Goal: Book appointment/travel/reservation

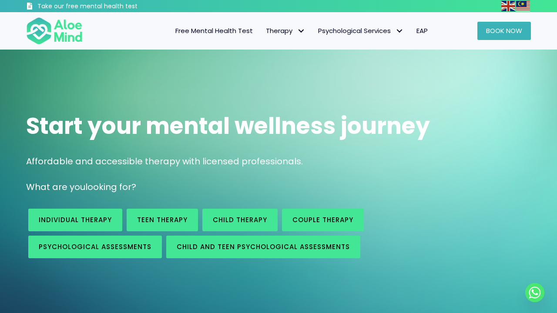
click at [499, 32] on span "Book Now" at bounding box center [504, 30] width 36 height 9
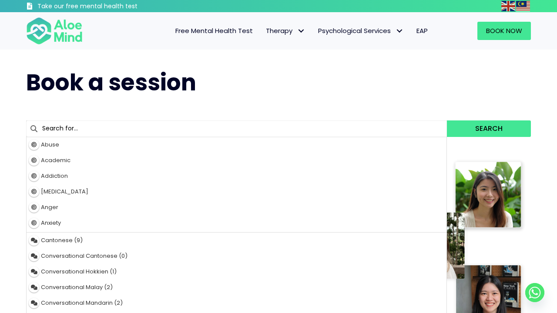
click at [85, 126] on input "text" at bounding box center [236, 128] width 421 height 17
type input "ka"
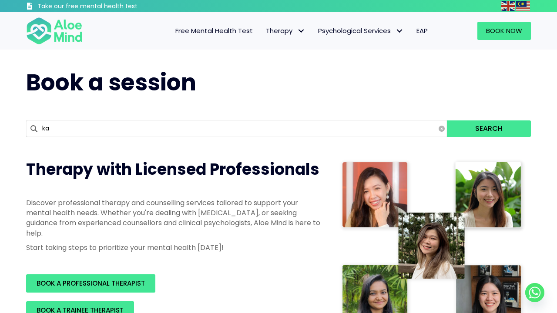
type input "kah Mun"
type input "kah"
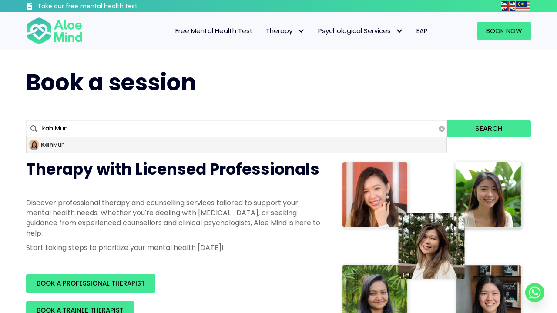
click at [70, 144] on div "Kah Mun" at bounding box center [237, 145] width 420 height 16
type input "Kah Mun"
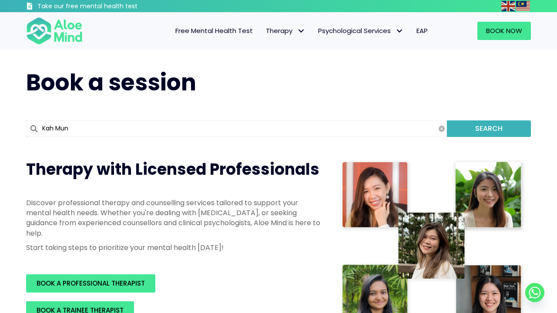
click at [494, 130] on button "Search" at bounding box center [489, 128] width 84 height 17
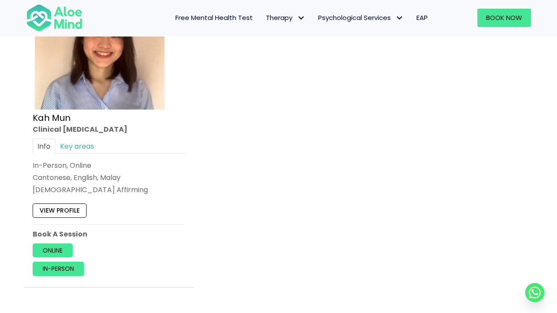
scroll to position [548, 0]
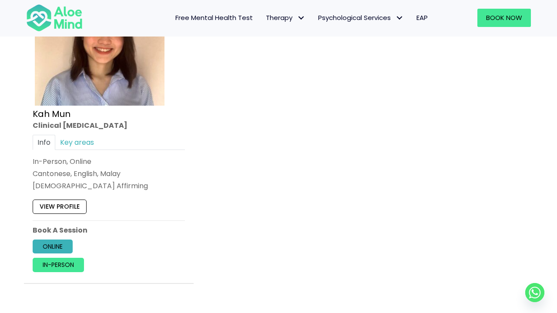
click at [58, 246] on link "Online" at bounding box center [53, 247] width 40 height 14
